Goal: Information Seeking & Learning: Learn about a topic

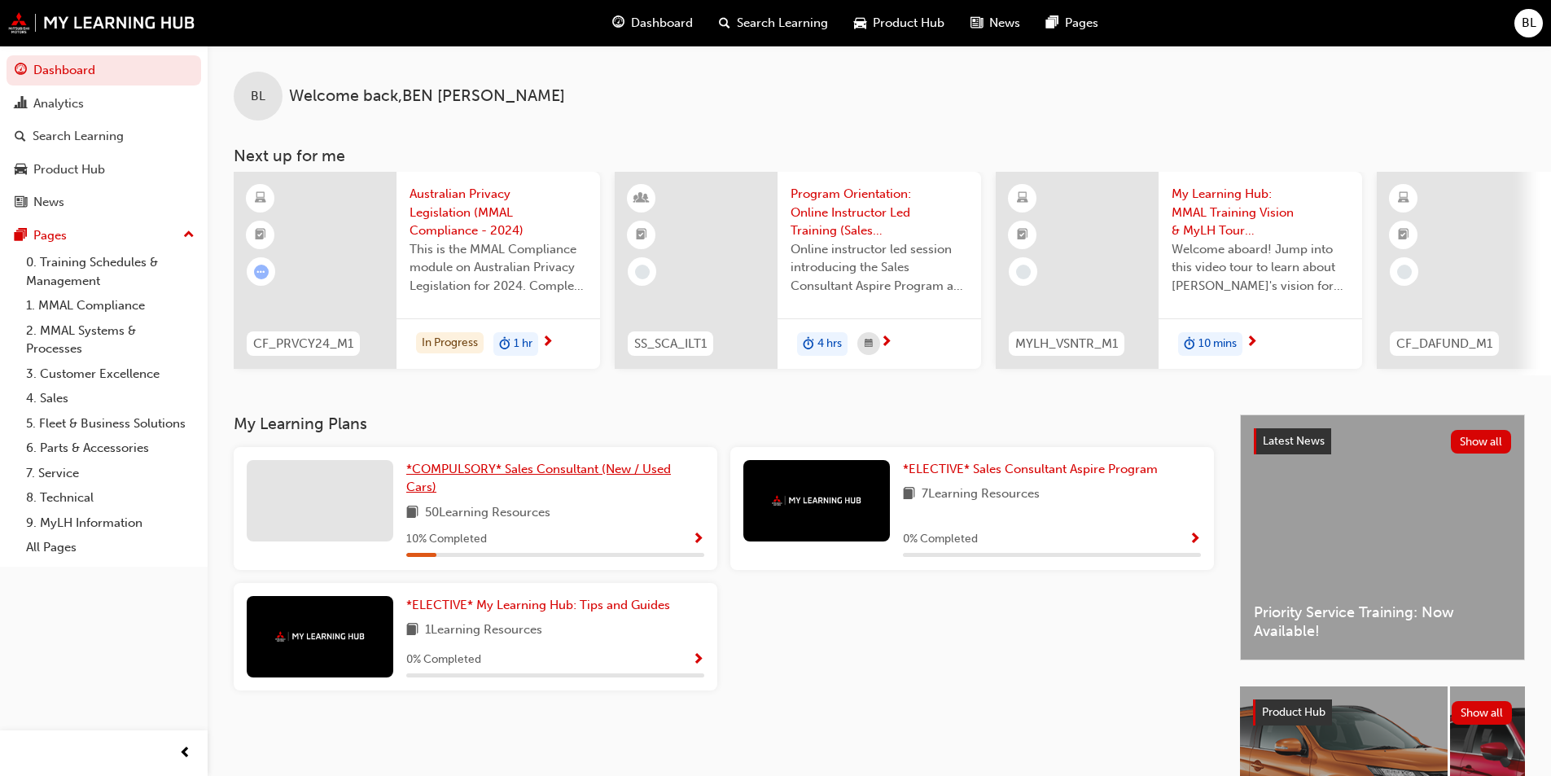
click at [590, 469] on span "*COMPULSORY* Sales Consultant (New / Used Cars)" at bounding box center [538, 478] width 265 height 33
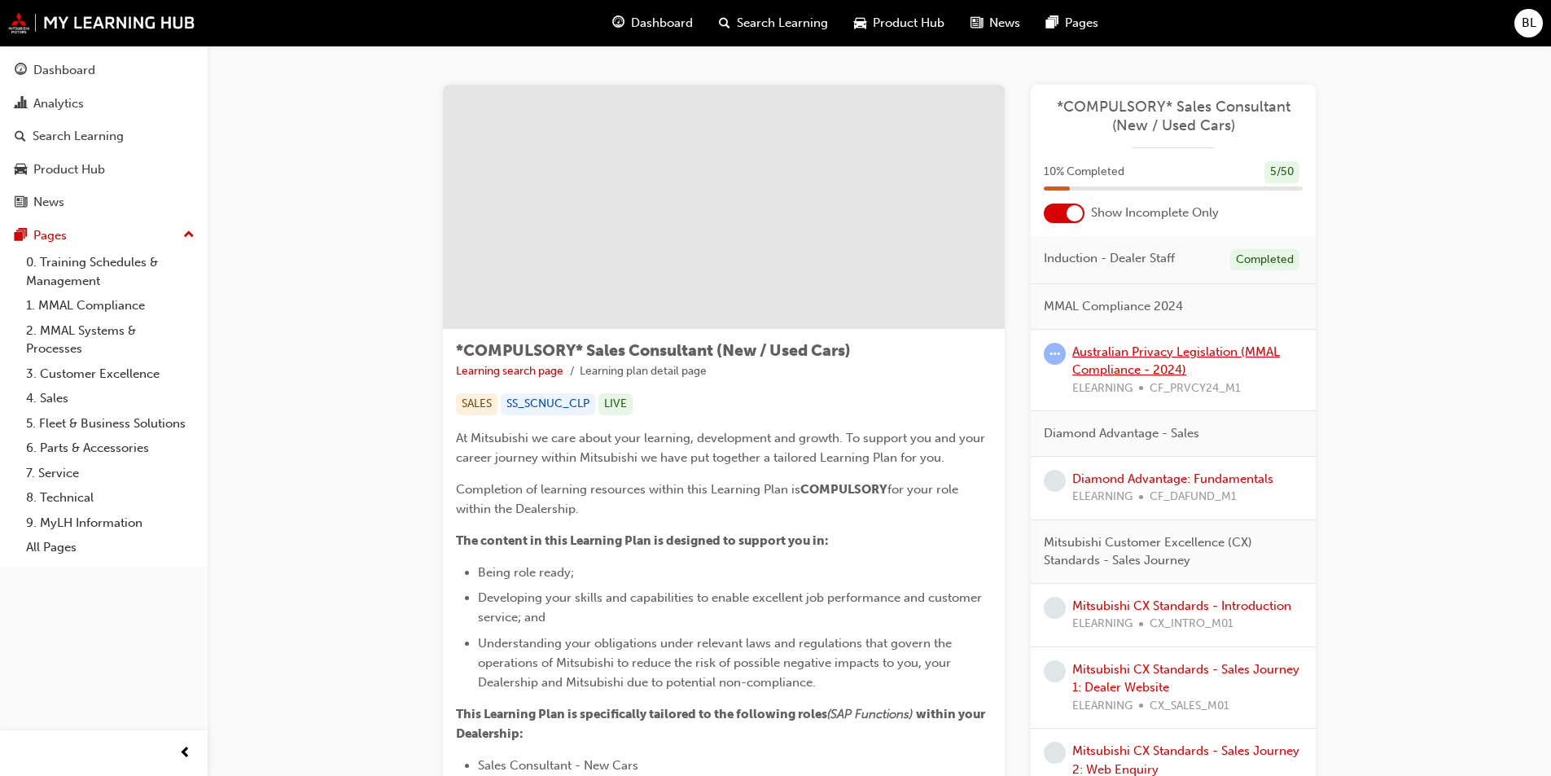
click at [1125, 371] on link "Australian Privacy Legislation (MMAL Compliance - 2024)" at bounding box center [1177, 360] width 208 height 33
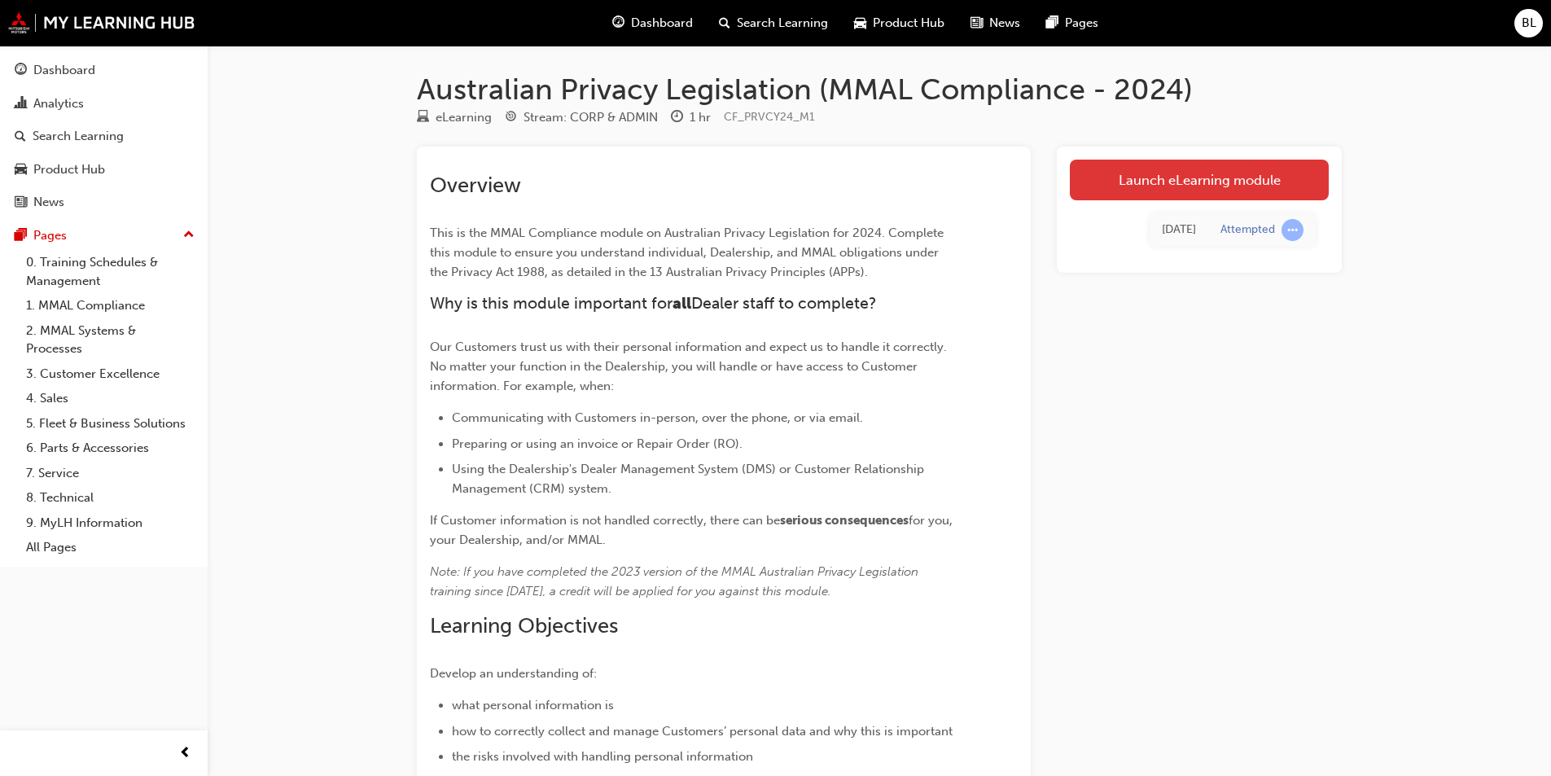
click at [1121, 182] on link "Launch eLearning module" at bounding box center [1199, 180] width 259 height 41
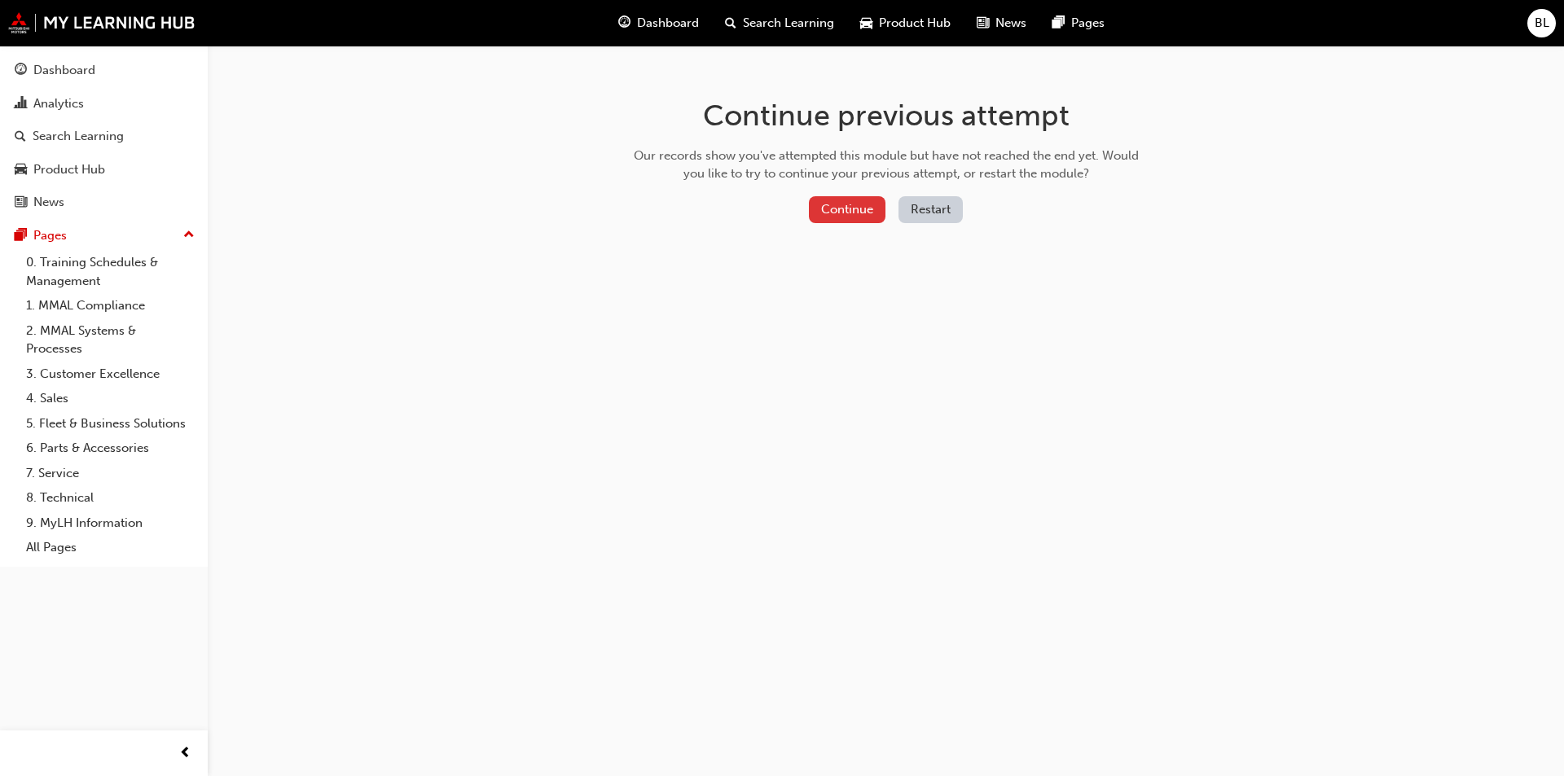
click at [827, 210] on button "Continue" at bounding box center [847, 209] width 77 height 27
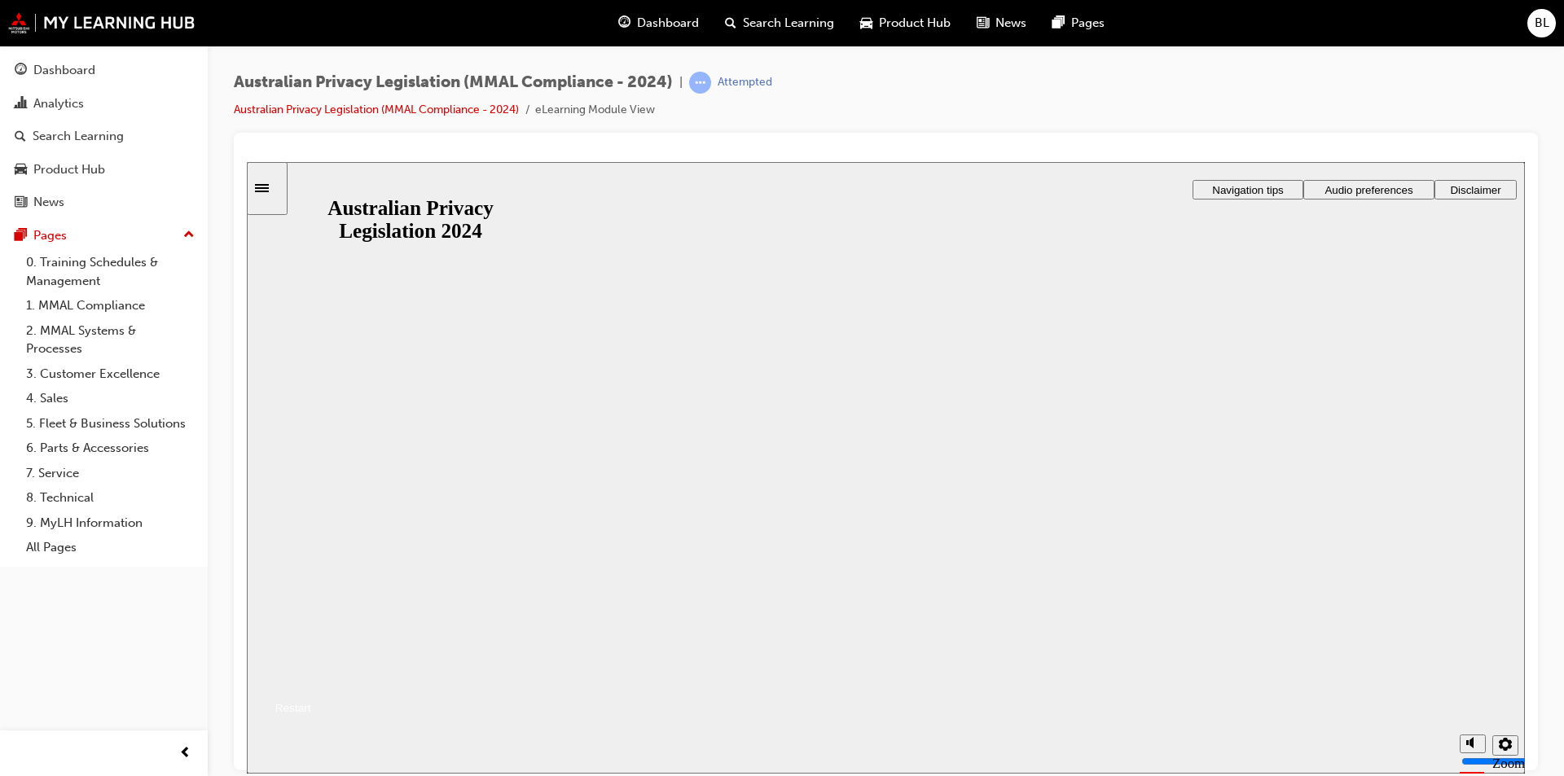
click at [311, 678] on button "Resume" at bounding box center [279, 688] width 64 height 21
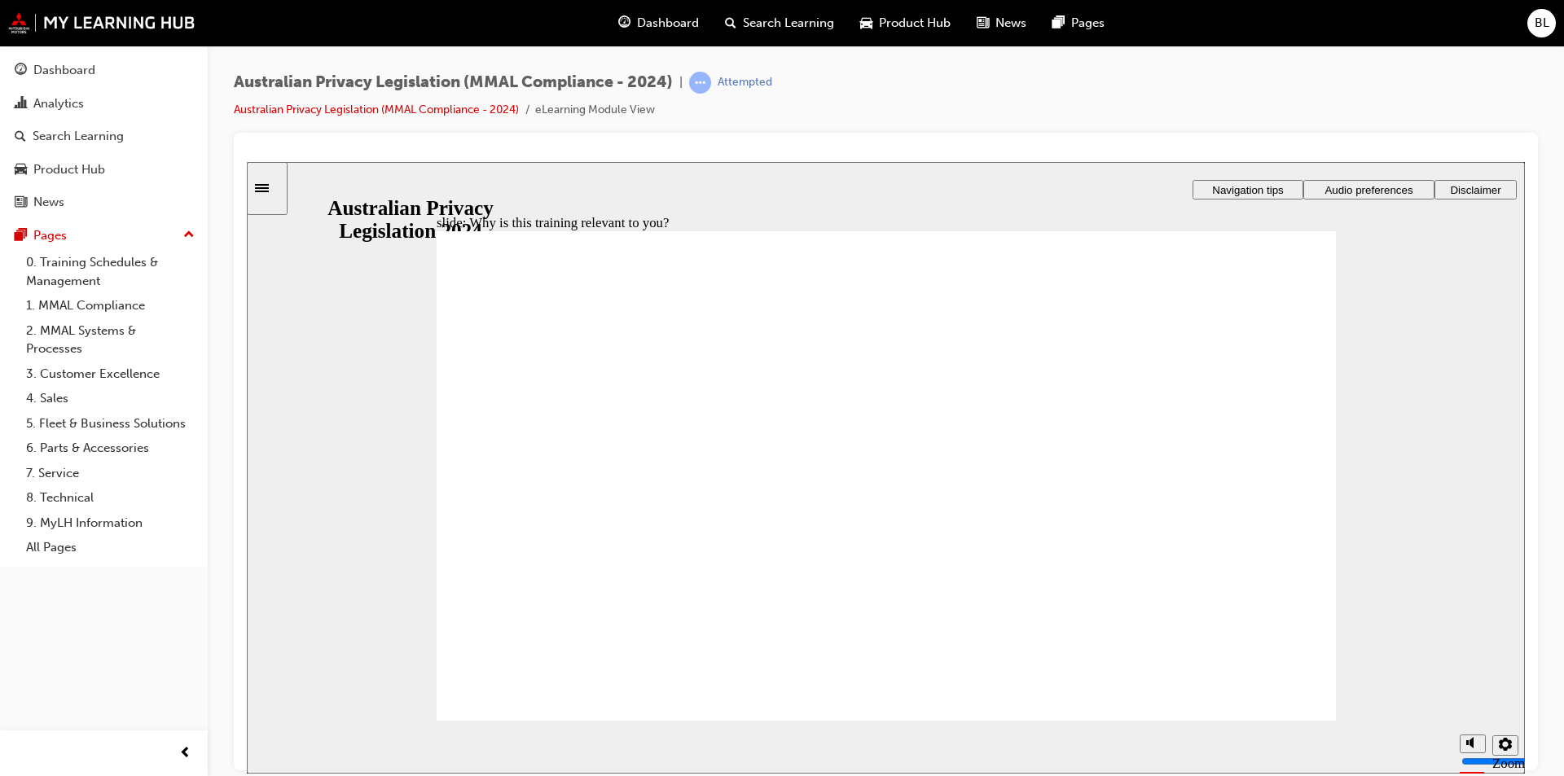
checkbox input "true"
checkbox input "false"
